Goal: Transaction & Acquisition: Purchase product/service

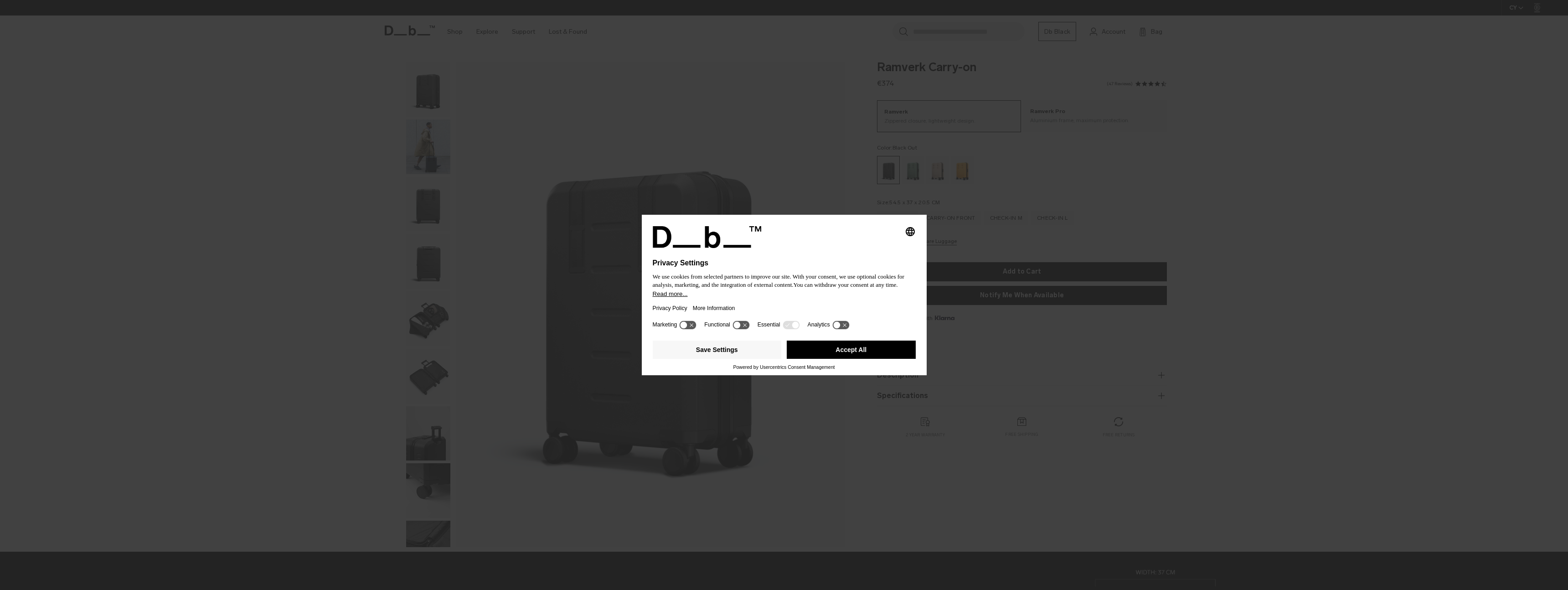
click at [835, 351] on button "Accept All" at bounding box center [851, 349] width 129 height 18
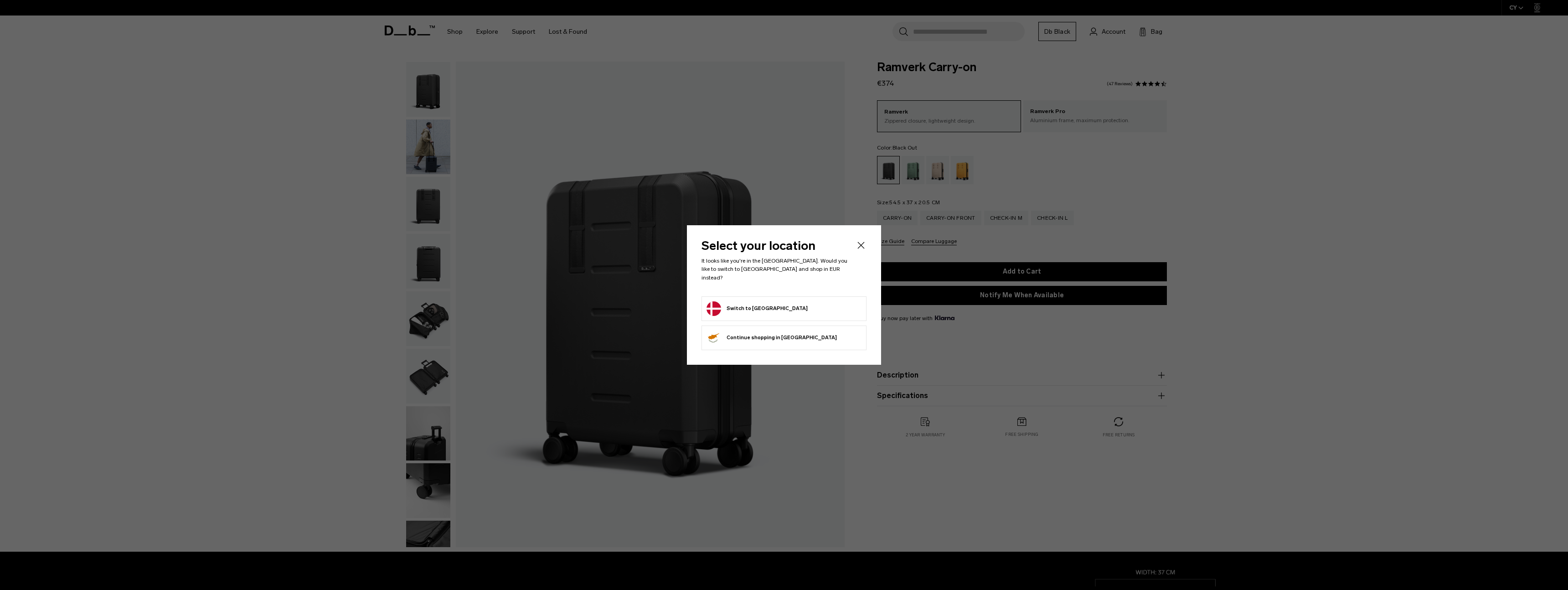
click at [796, 301] on form "Switch to Denmark" at bounding box center [784, 309] width 155 height 15
drag, startPoint x: 785, startPoint y: 297, endPoint x: 771, endPoint y: 300, distance: 14.3
click at [785, 301] on form "Switch to Denmark" at bounding box center [784, 309] width 155 height 15
drag, startPoint x: 751, startPoint y: 304, endPoint x: 734, endPoint y: 304, distance: 17.0
click at [751, 304] on button "Switch to Denmark" at bounding box center [757, 309] width 101 height 15
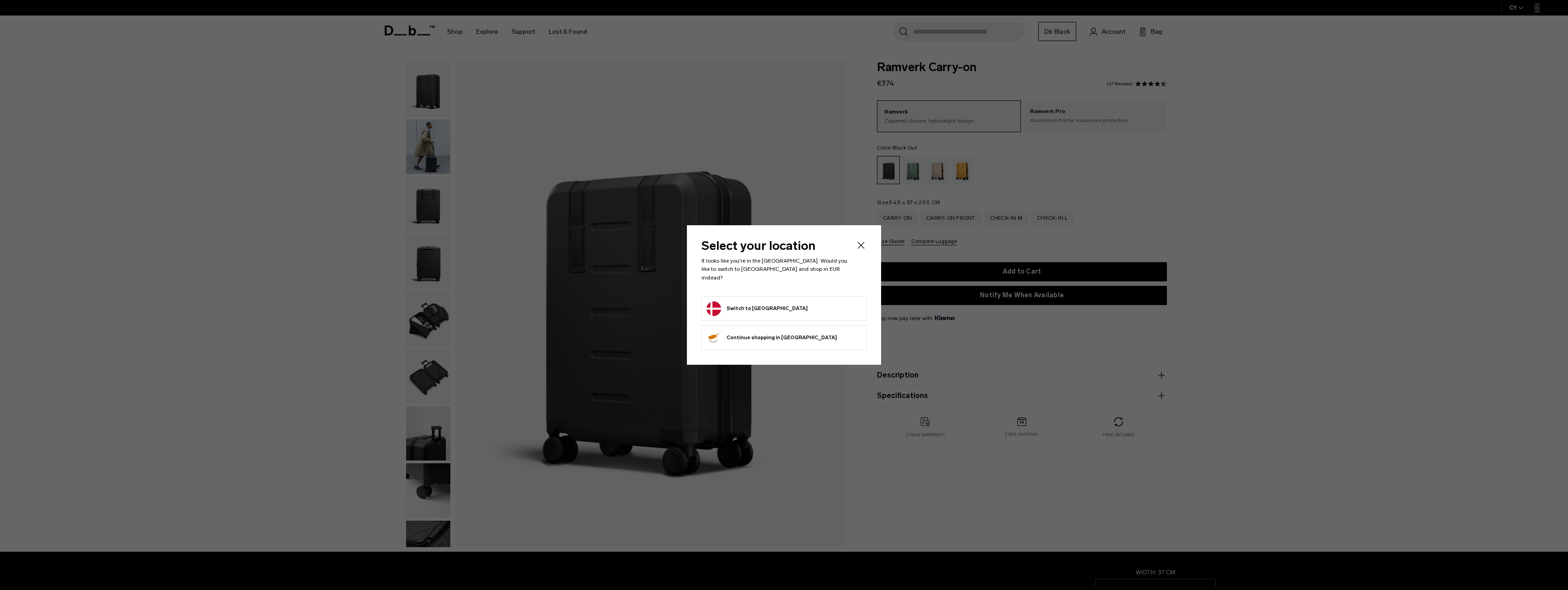
click at [732, 304] on button "Switch to Denmark" at bounding box center [757, 309] width 101 height 15
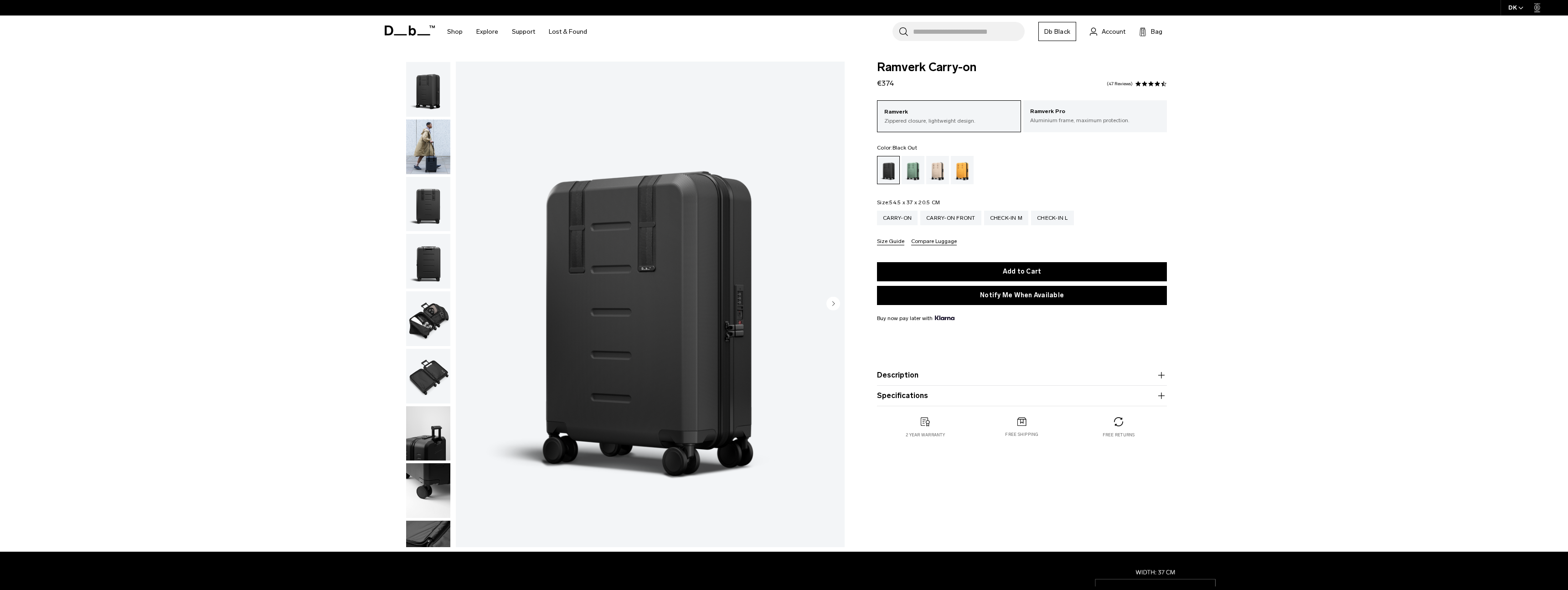
click at [883, 84] on span "€374" at bounding box center [886, 83] width 17 height 9
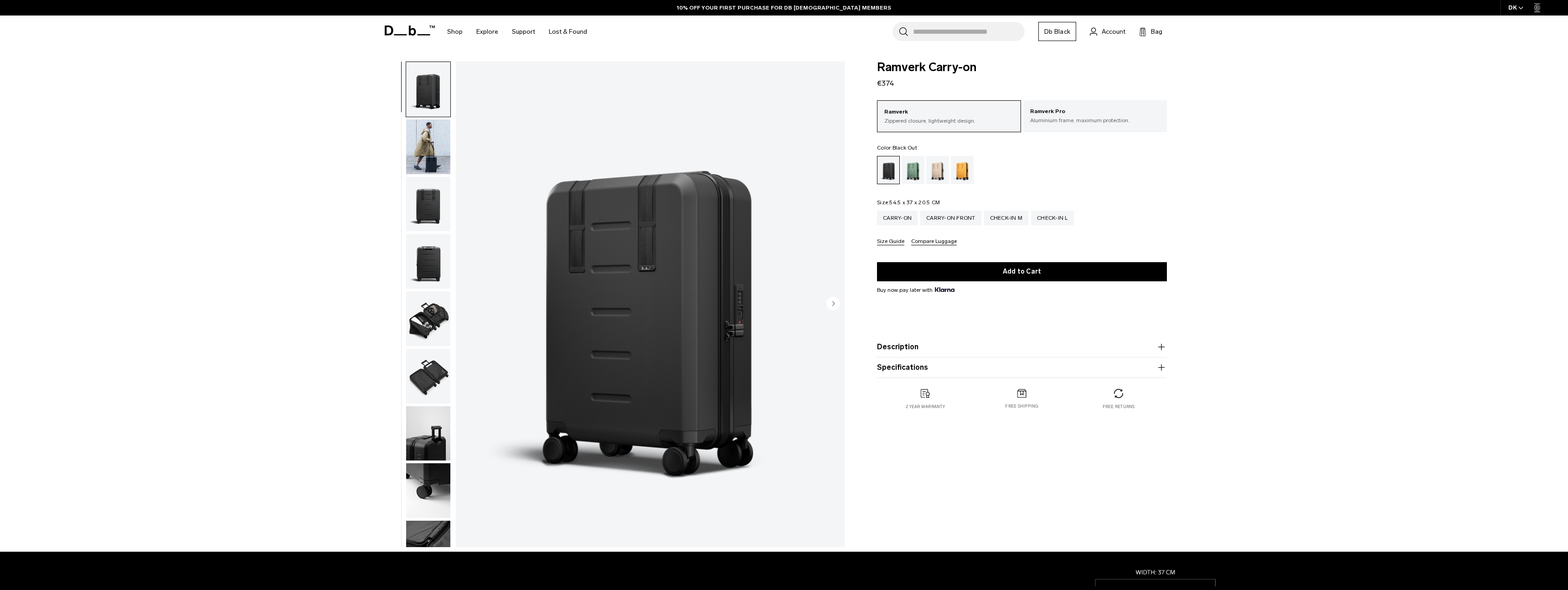
click at [1519, 6] on span "button" at bounding box center [1521, 7] width 5 height 7
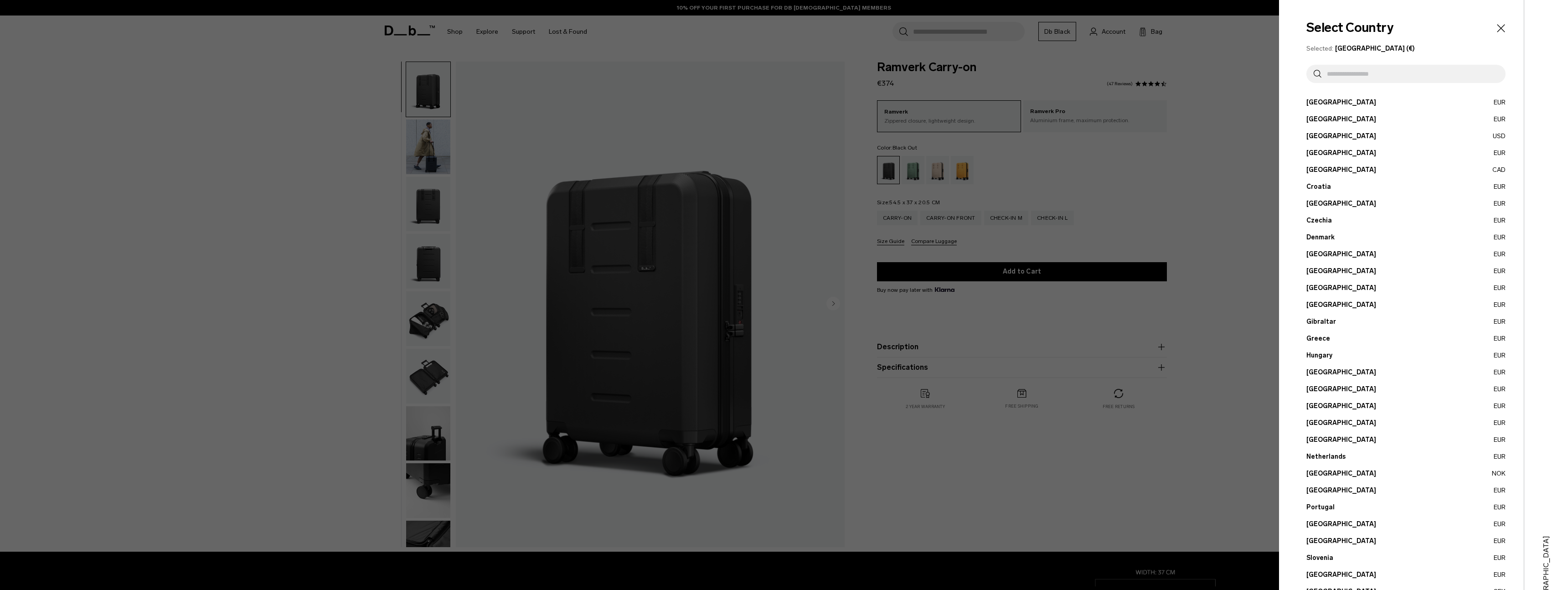
click at [1223, 86] on div at bounding box center [784, 295] width 1568 height 590
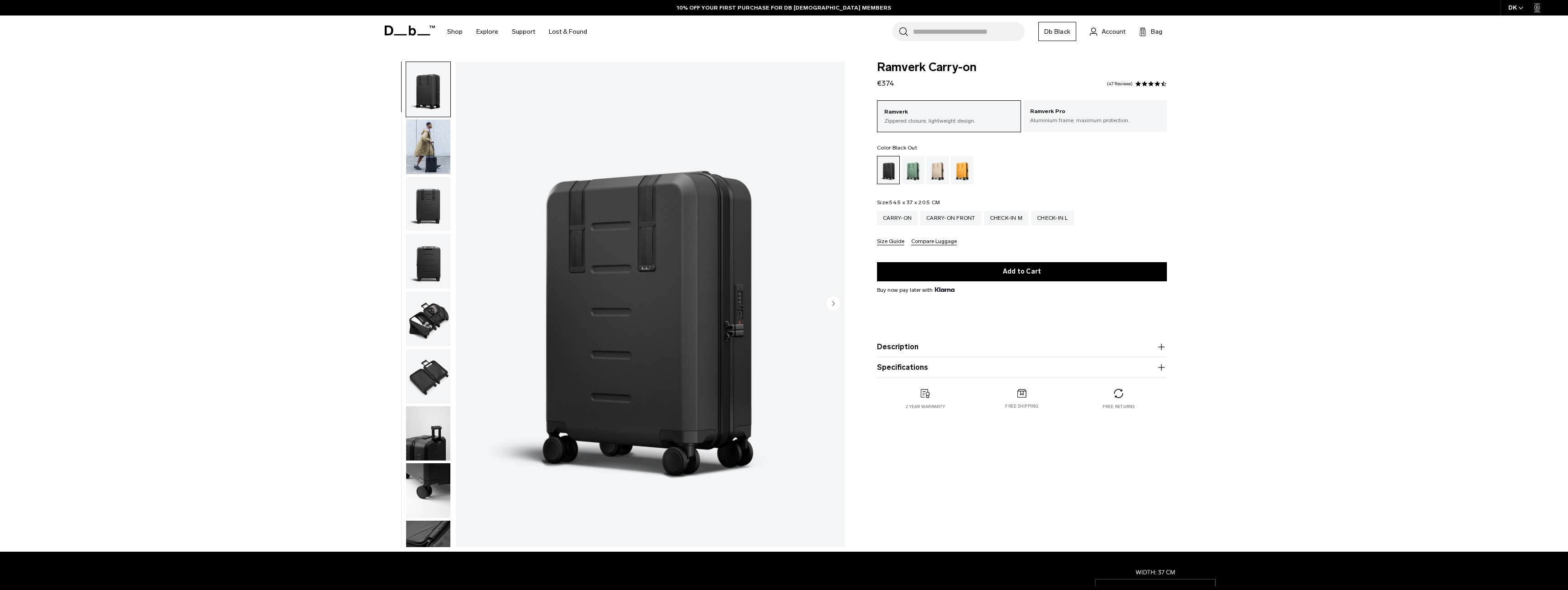
click at [431, 166] on img "button" at bounding box center [428, 147] width 44 height 55
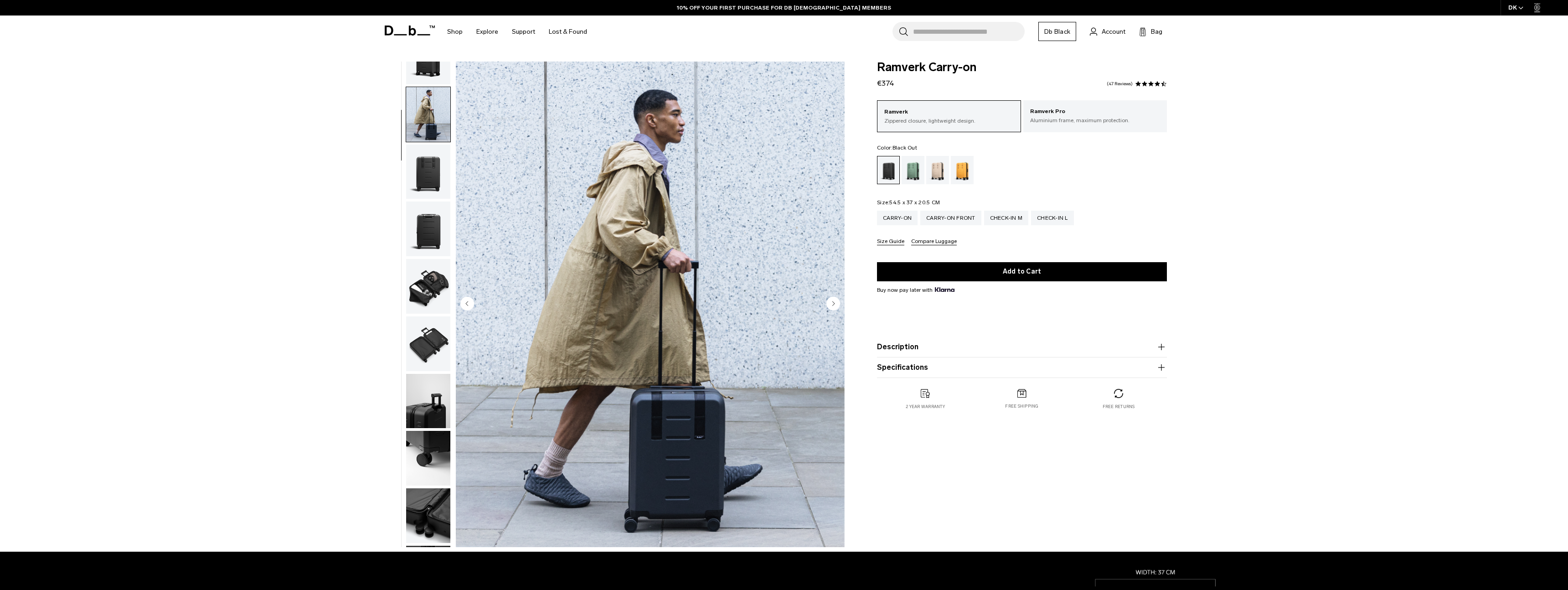
scroll to position [57, 0]
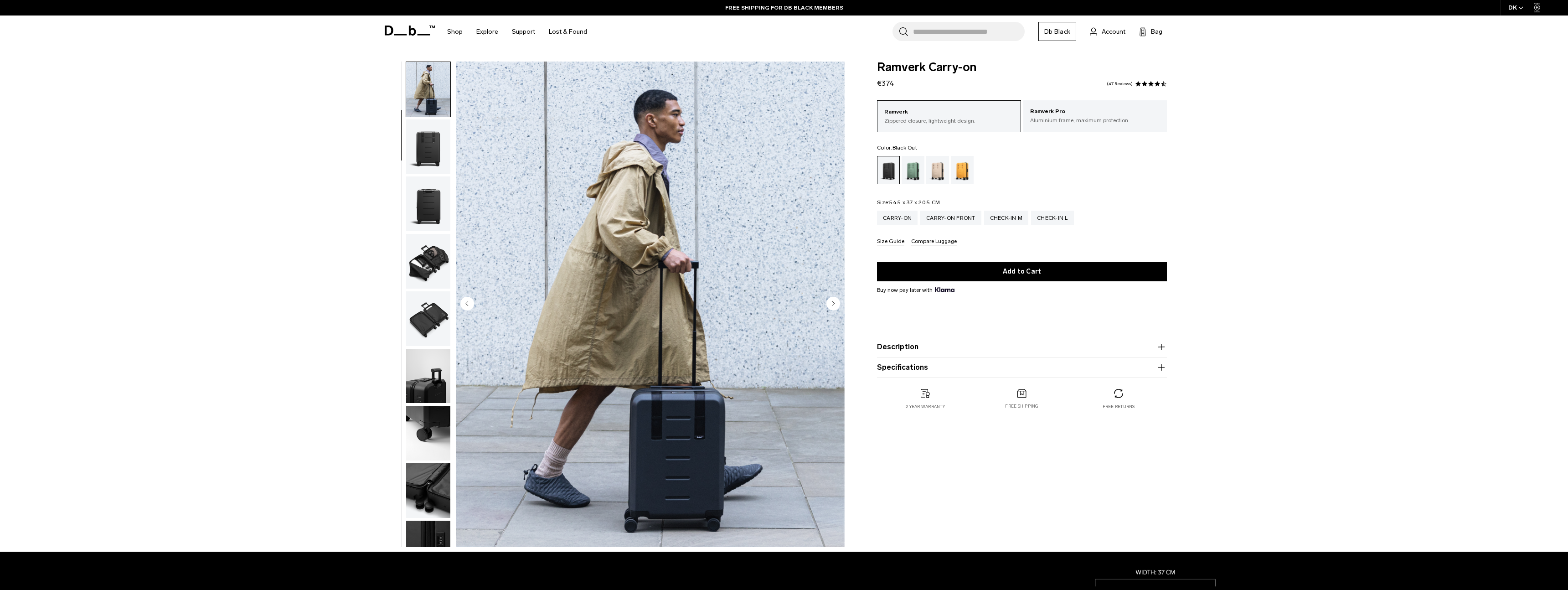
click at [435, 152] on img "button" at bounding box center [428, 147] width 44 height 55
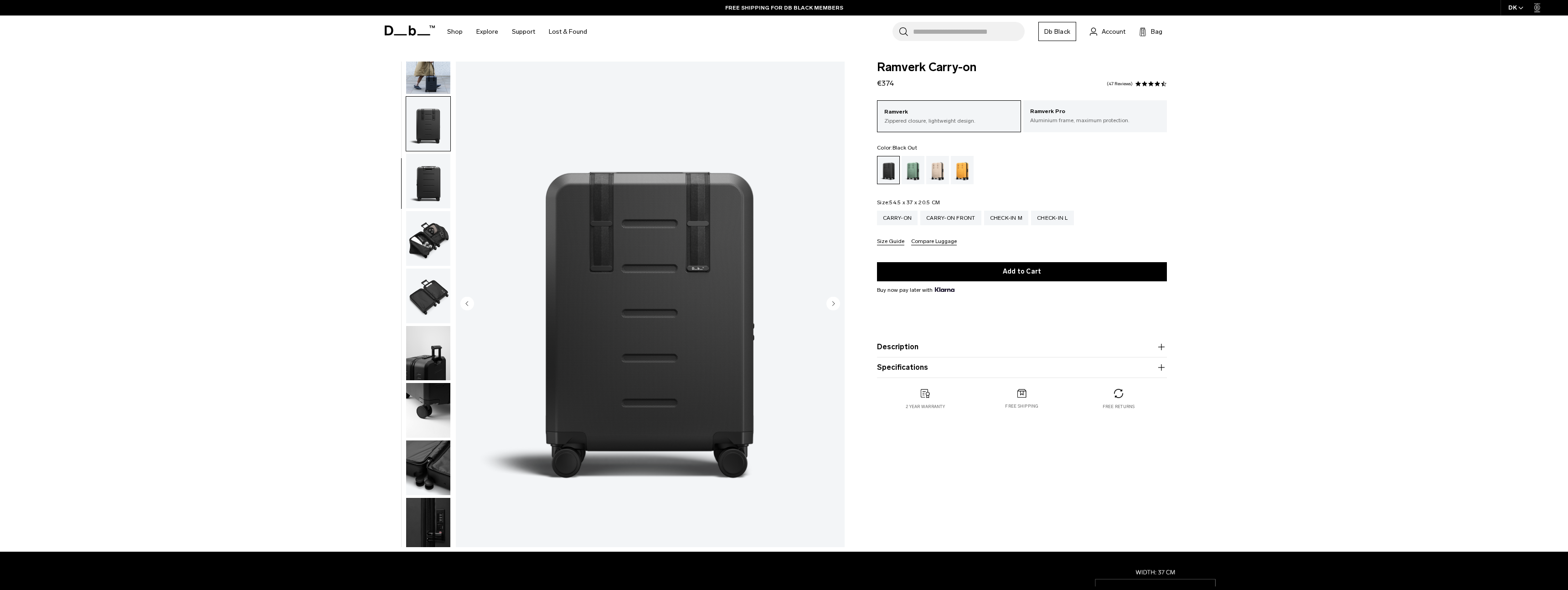
scroll to position [86, 0]
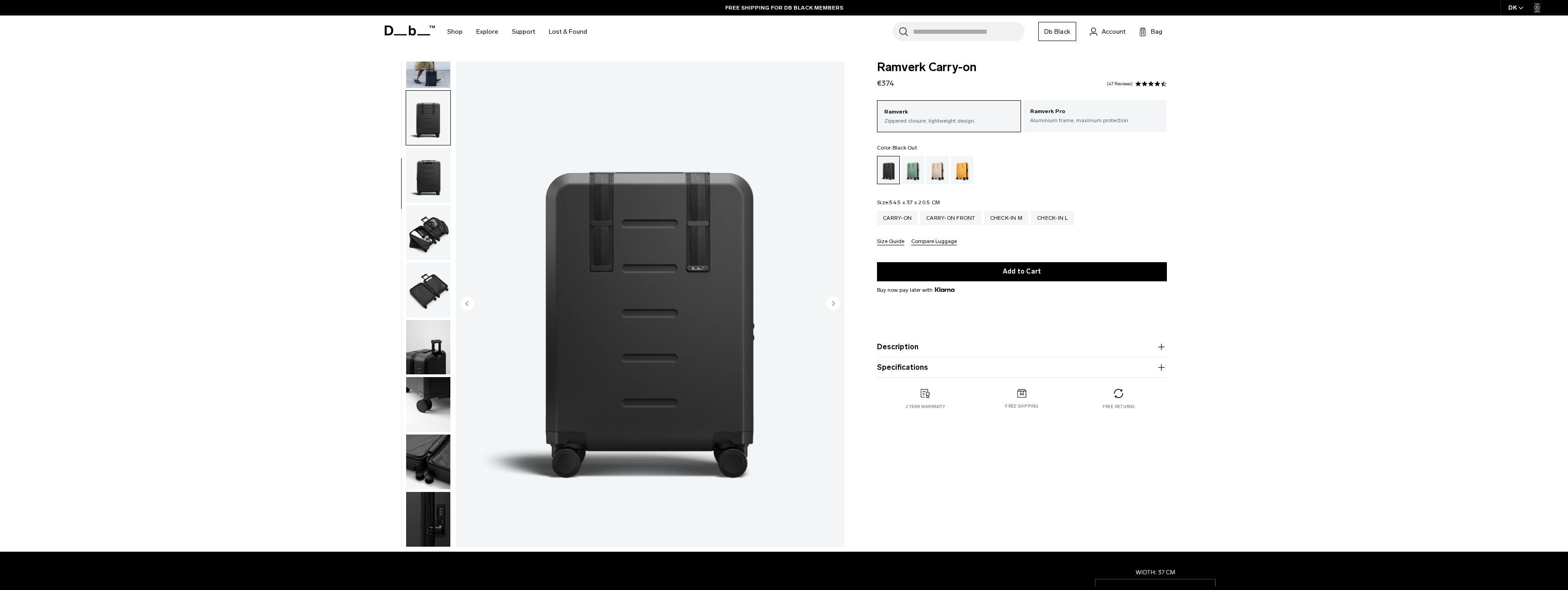
click at [435, 173] on img "button" at bounding box center [428, 175] width 44 height 55
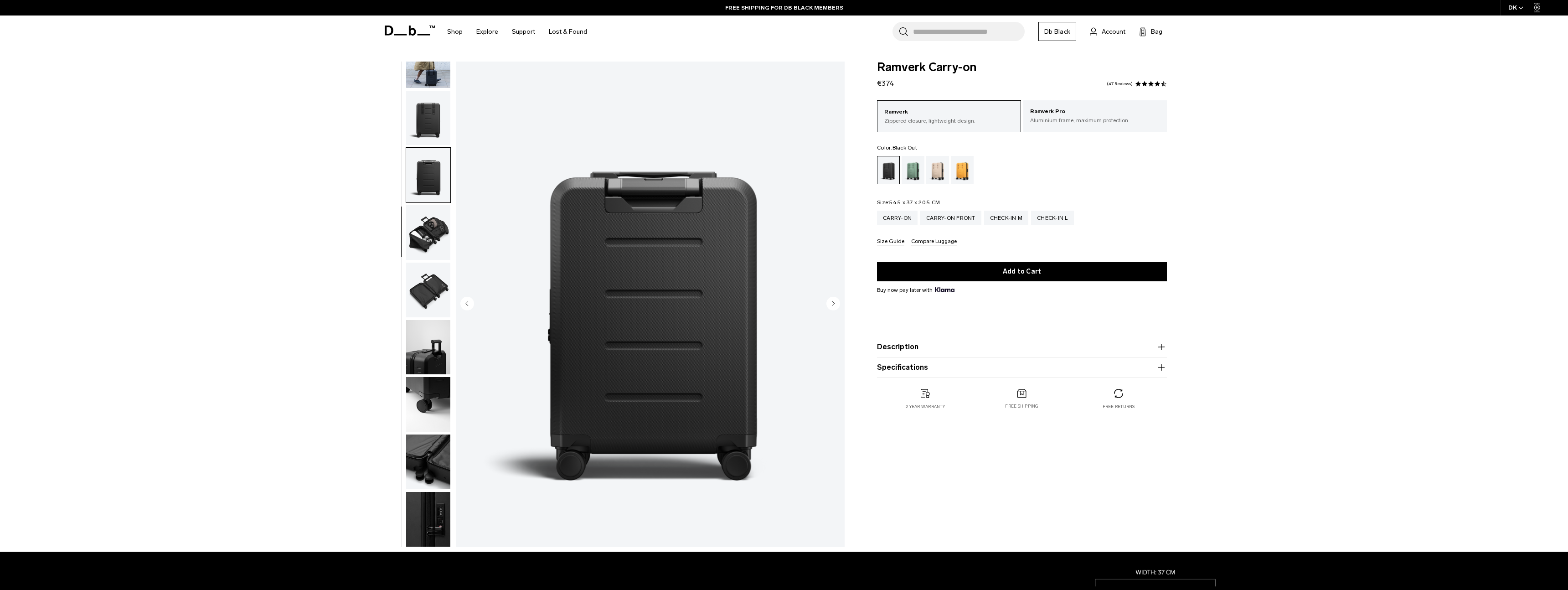
click at [433, 231] on img "button" at bounding box center [428, 233] width 44 height 55
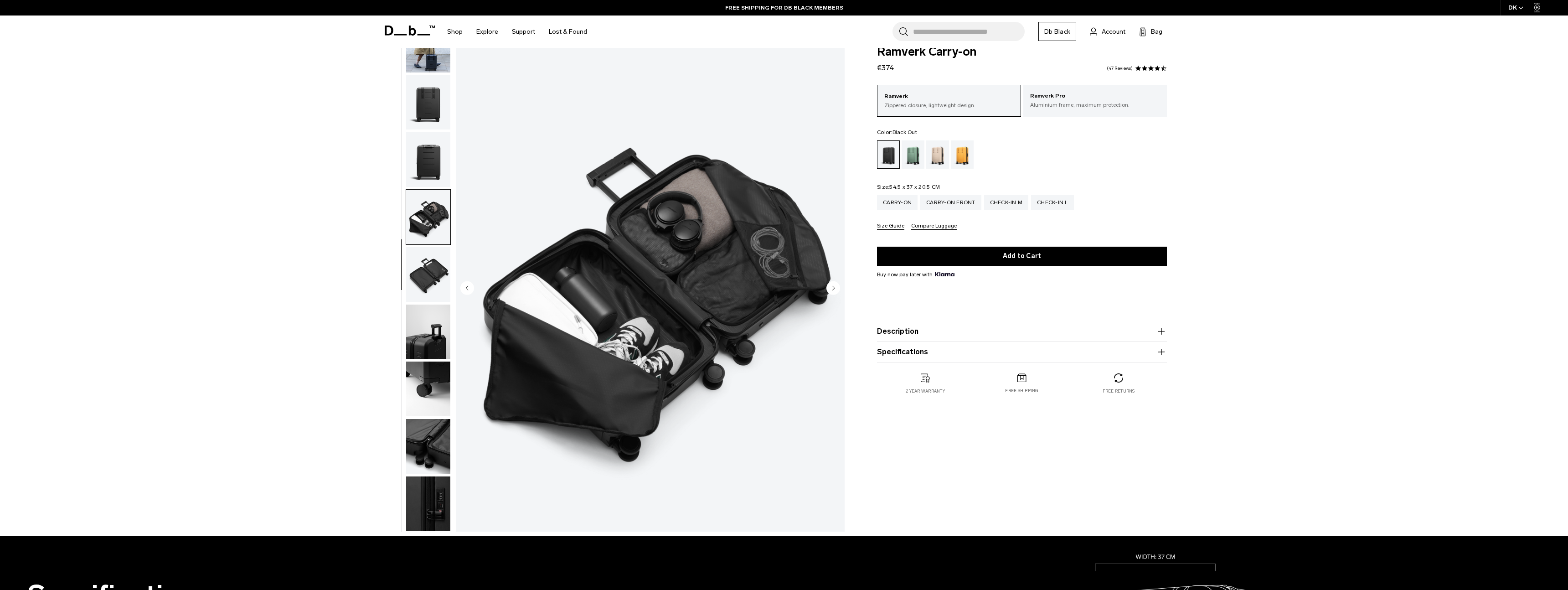
scroll to position [17, 0]
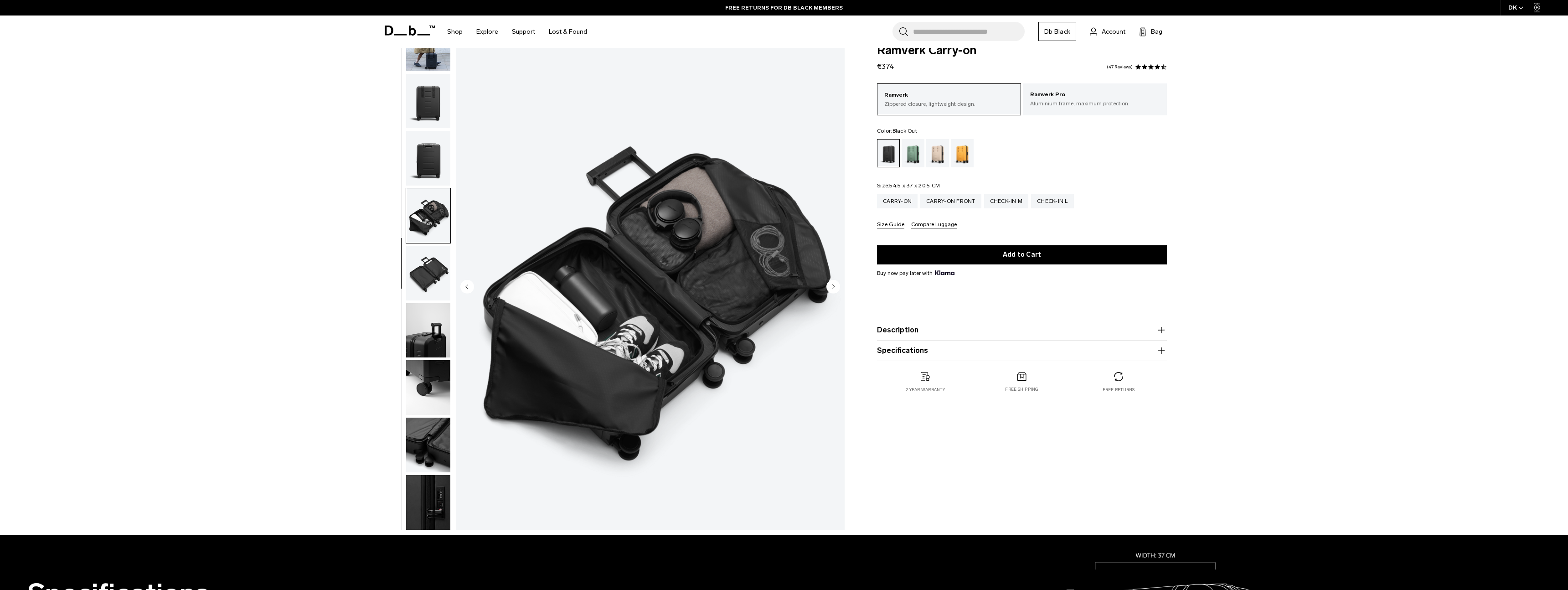
click at [425, 278] on img "button" at bounding box center [428, 273] width 44 height 55
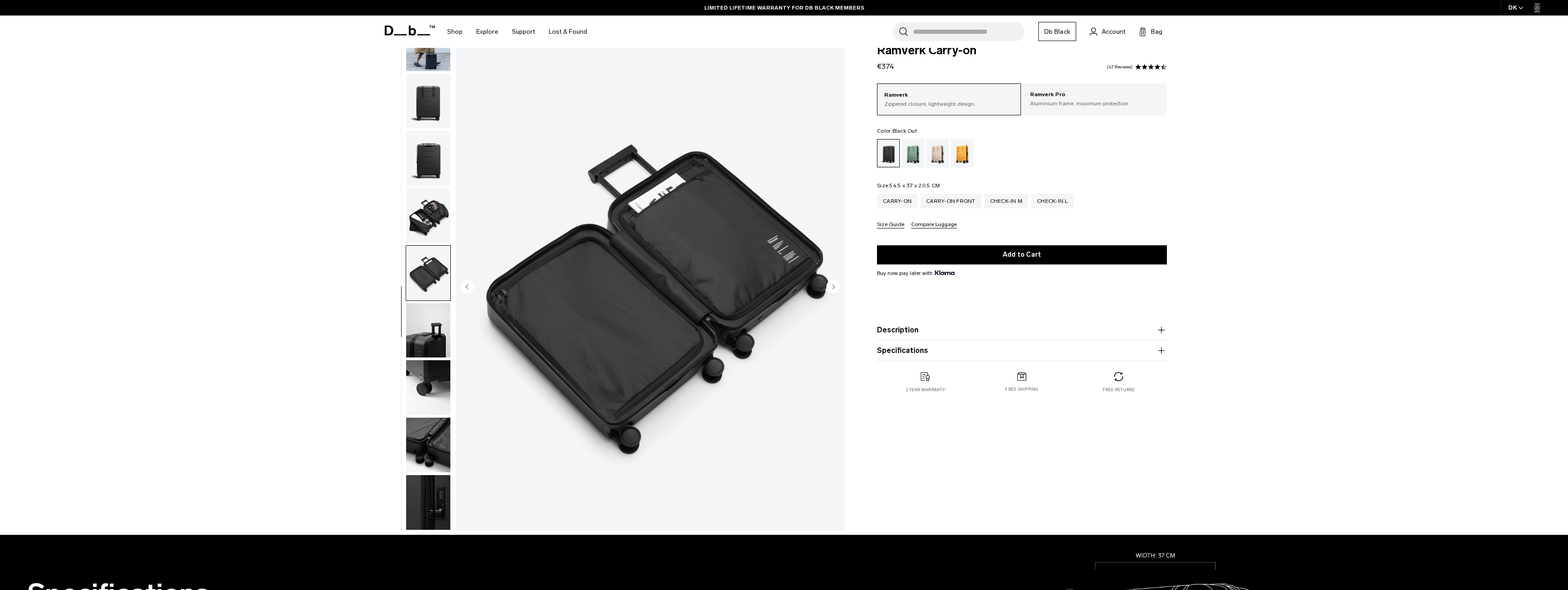
click at [428, 315] on img "button" at bounding box center [428, 331] width 44 height 55
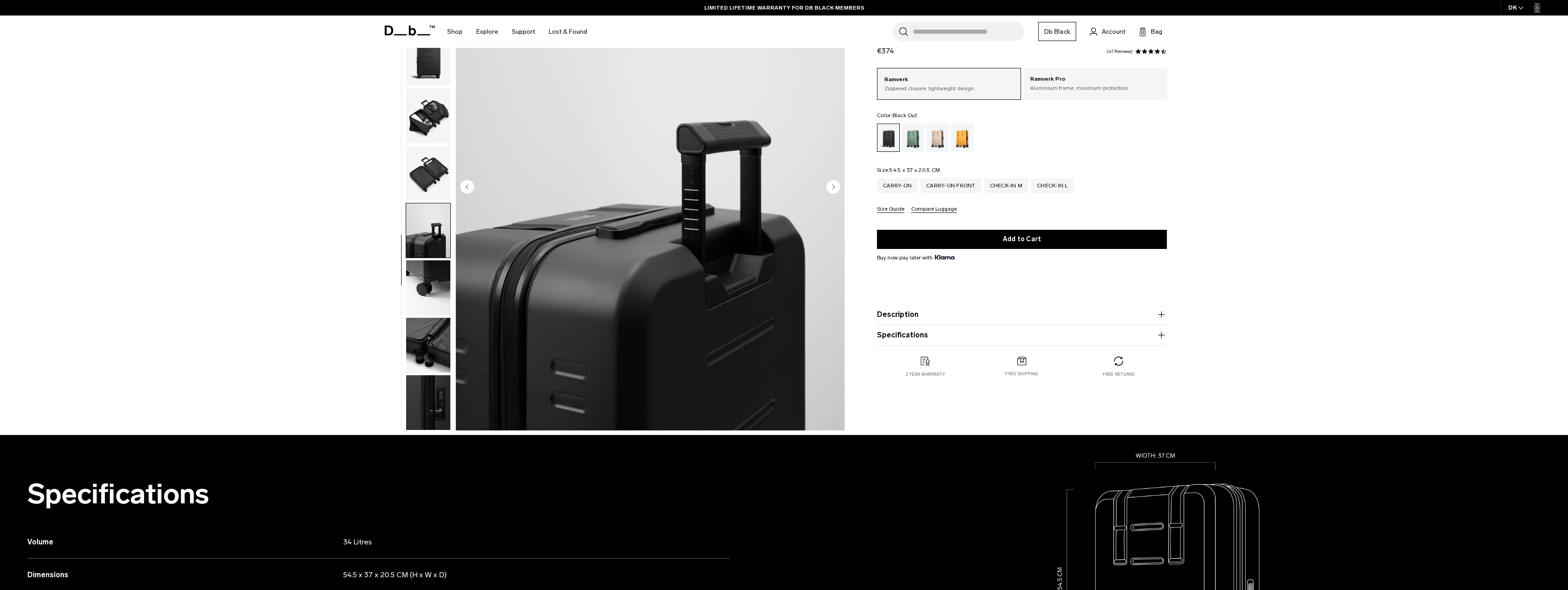
scroll to position [119, 0]
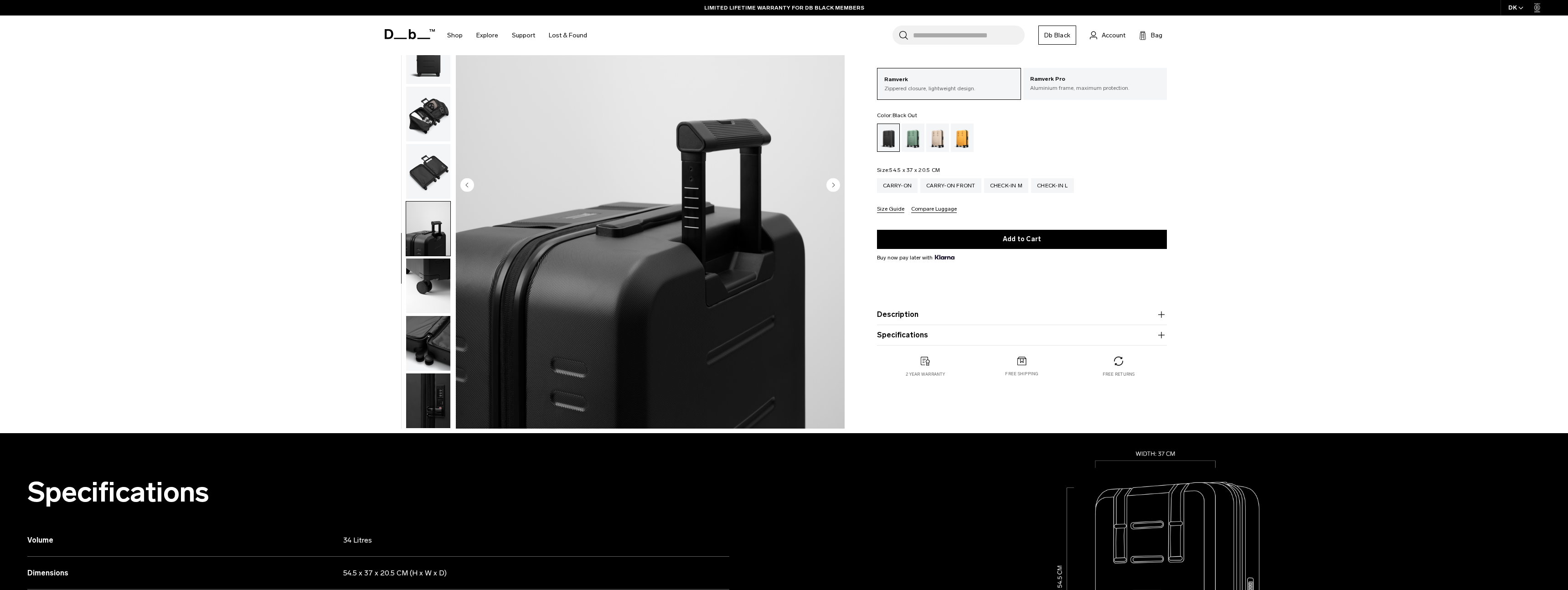
click at [432, 281] on img "button" at bounding box center [428, 286] width 44 height 55
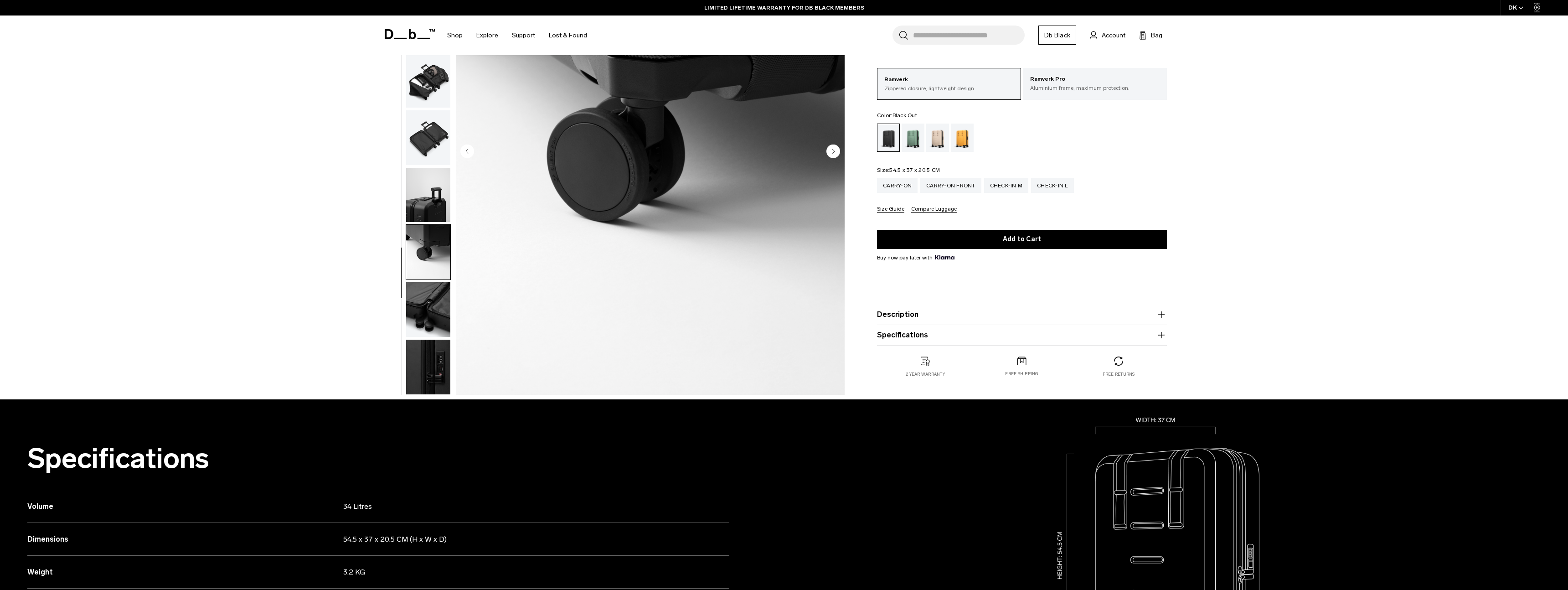
scroll to position [153, 0]
click at [430, 303] on img "button" at bounding box center [428, 309] width 44 height 55
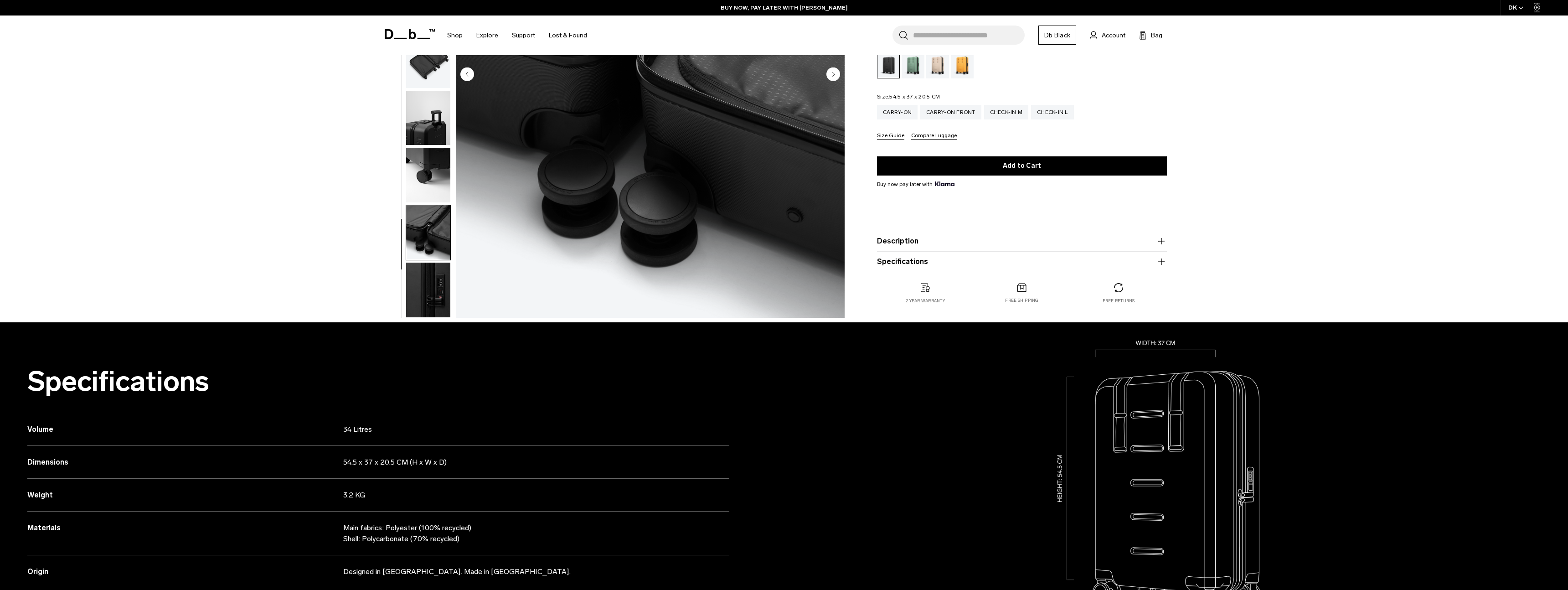
scroll to position [225, 0]
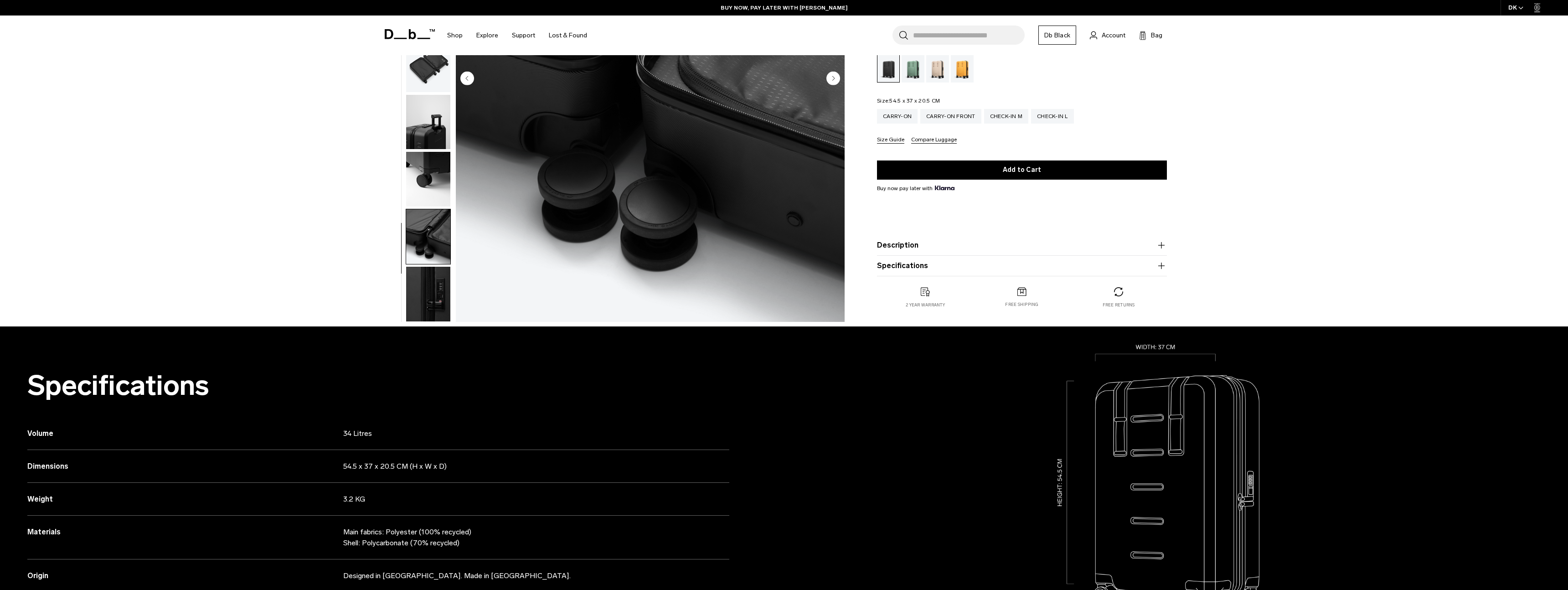
click at [424, 289] on img "button" at bounding box center [428, 294] width 44 height 55
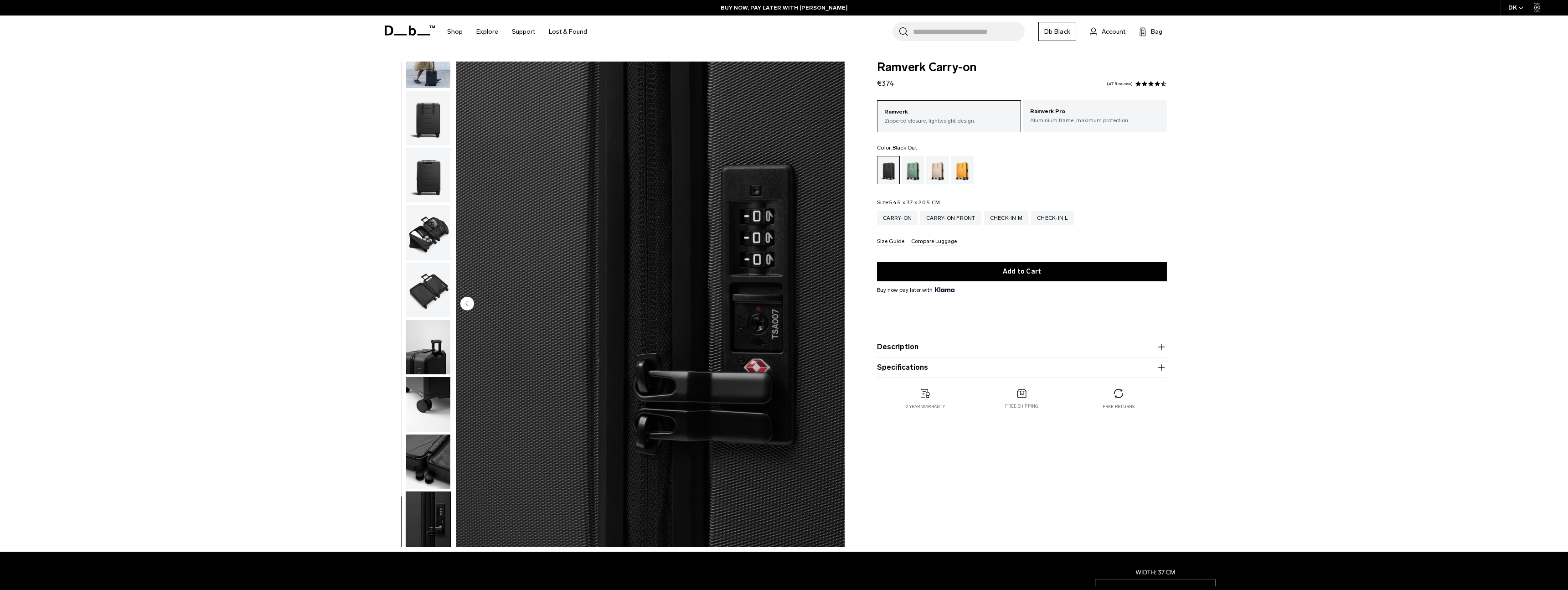
scroll to position [0, 0]
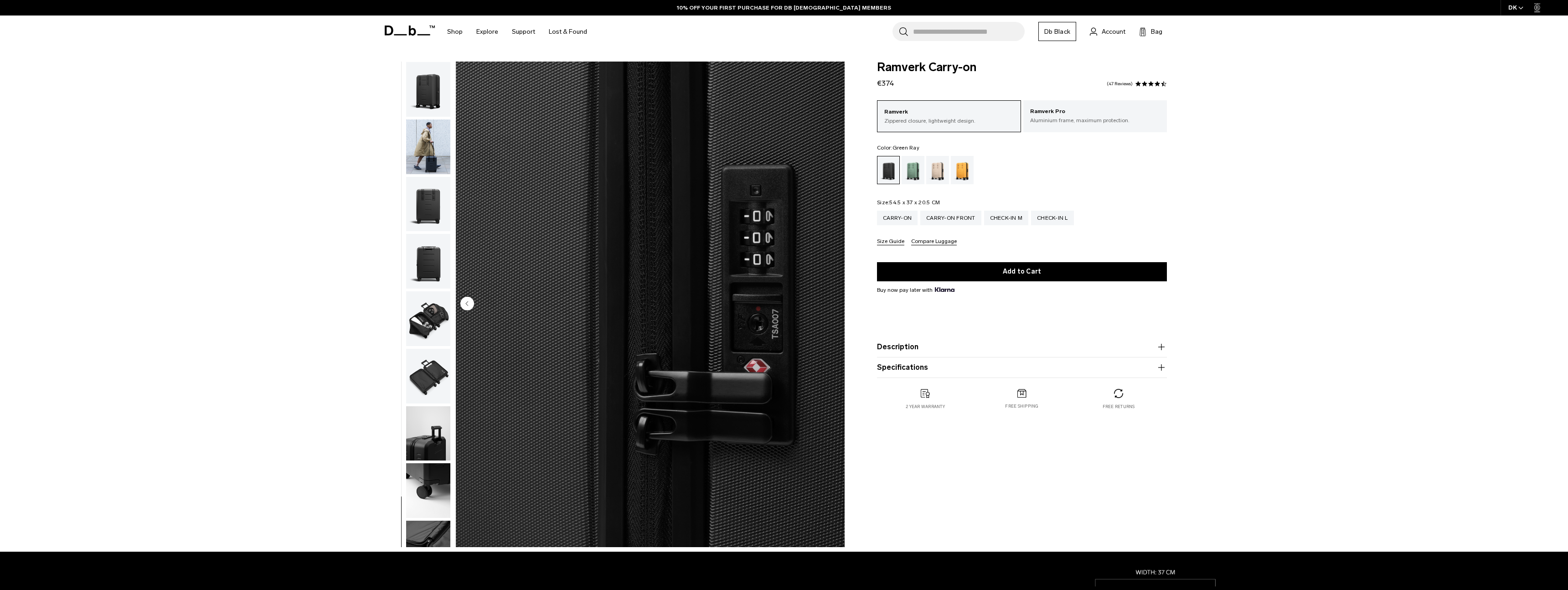
click at [912, 175] on div "Green Ray" at bounding box center [913, 170] width 23 height 28
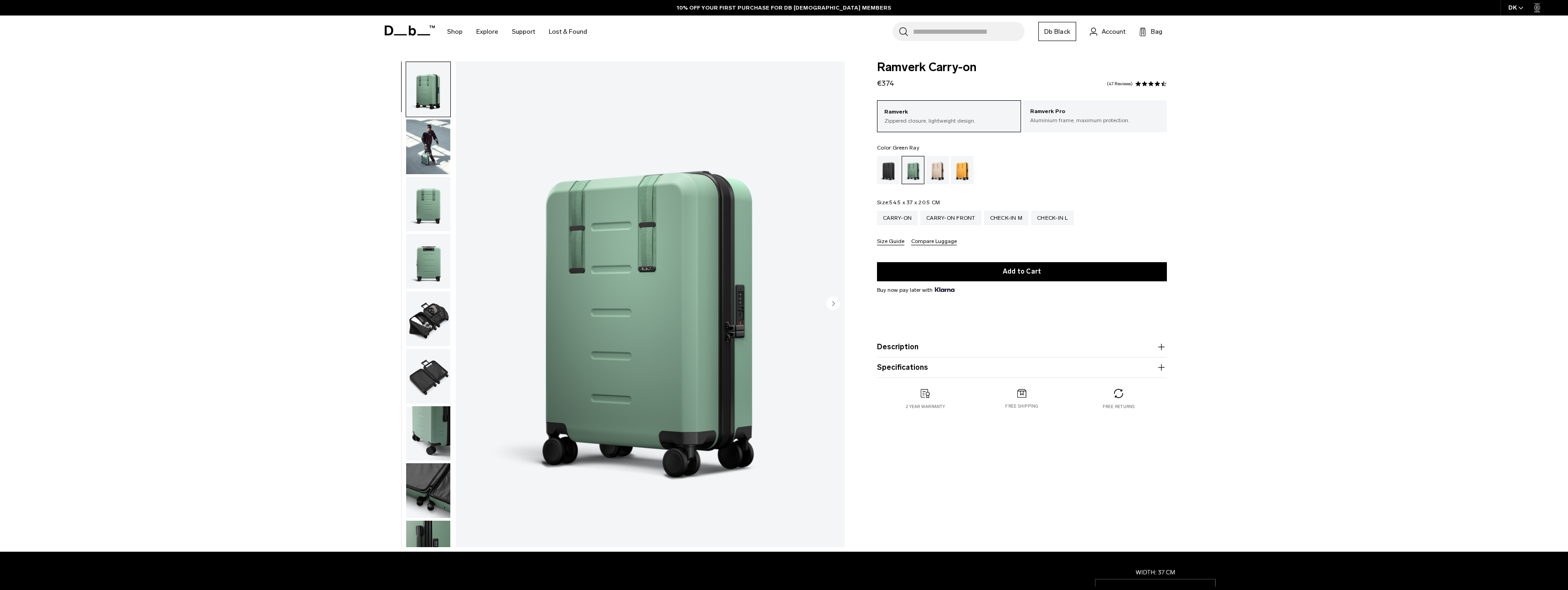
click at [939, 170] on div "Fogbow Beige" at bounding box center [938, 170] width 23 height 28
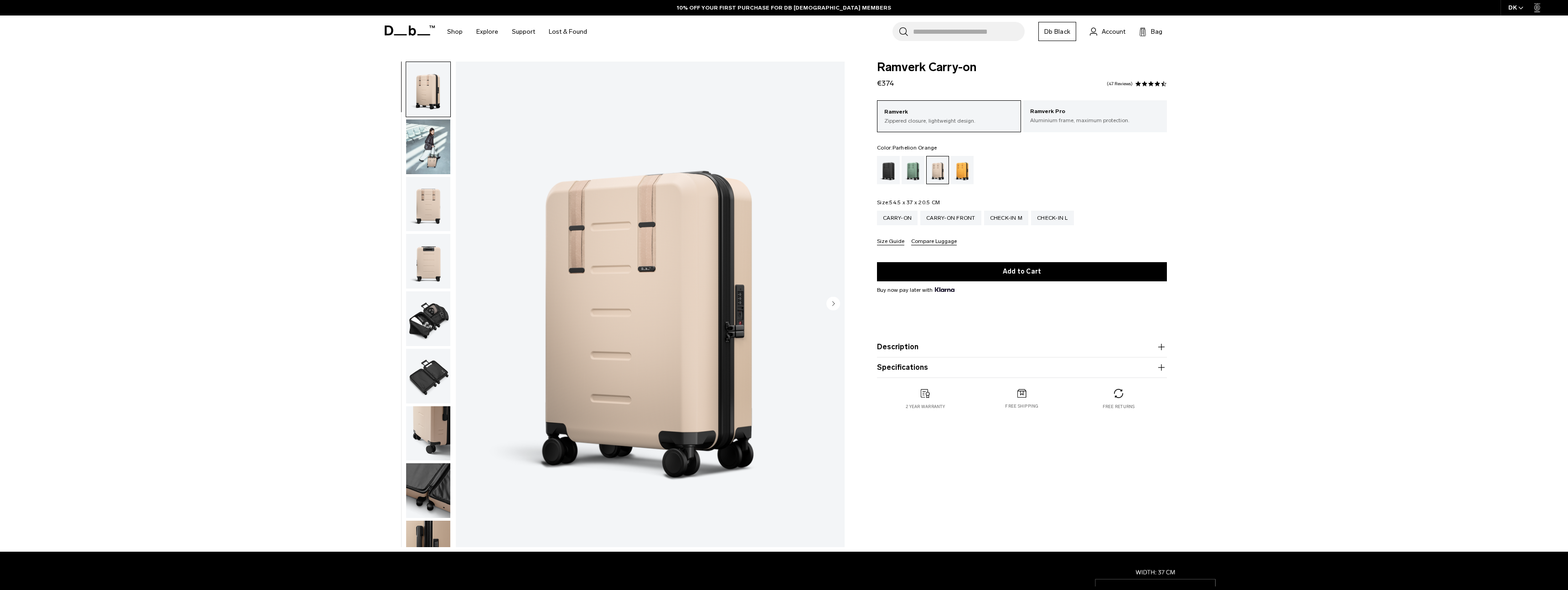
click at [962, 170] on div "Parhelion Orange" at bounding box center [962, 170] width 23 height 28
